Goal: Navigation & Orientation: Find specific page/section

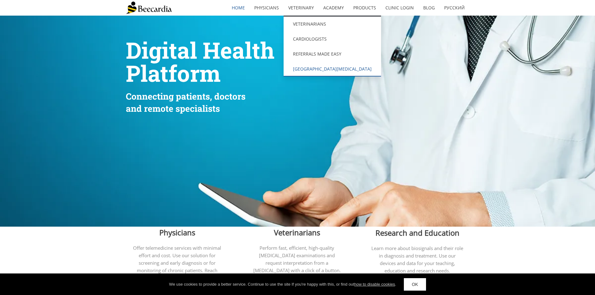
click at [323, 69] on link "[GEOGRAPHIC_DATA][MEDICAL_DATA]" at bounding box center [333, 69] width 98 height 15
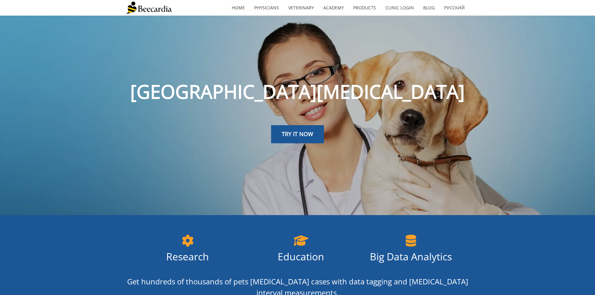
click at [148, 13] on img at bounding box center [149, 8] width 46 height 13
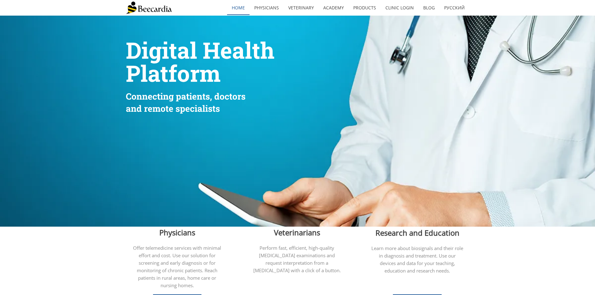
click at [232, 7] on link "home" at bounding box center [238, 8] width 23 height 14
